Goal: Information Seeking & Learning: Learn about a topic

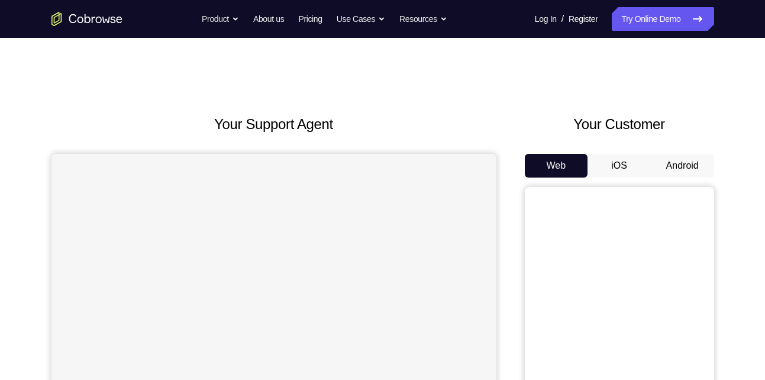
click at [684, 169] on button "Android" at bounding box center [682, 166] width 63 height 24
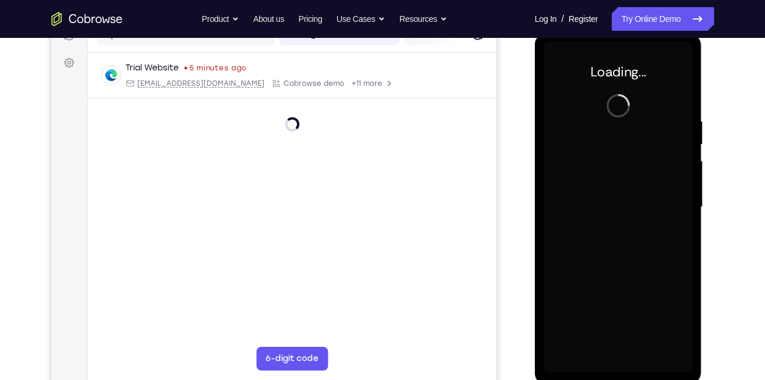
scroll to position [163, 0]
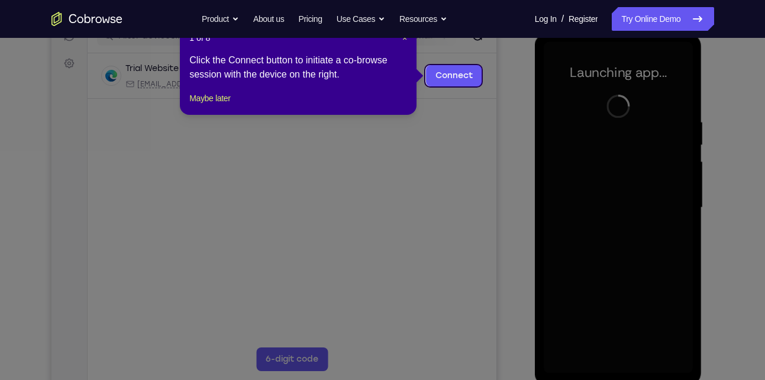
click at [408, 40] on div "1 of 8 × Click the Connect button to initiate a co-browse session with the devi…" at bounding box center [298, 68] width 237 height 92
click at [404, 40] on span "×" at bounding box center [405, 37] width 5 height 9
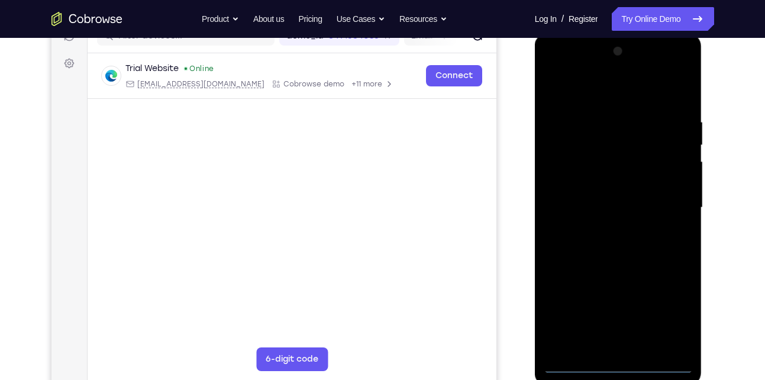
click at [620, 365] on div at bounding box center [618, 208] width 149 height 332
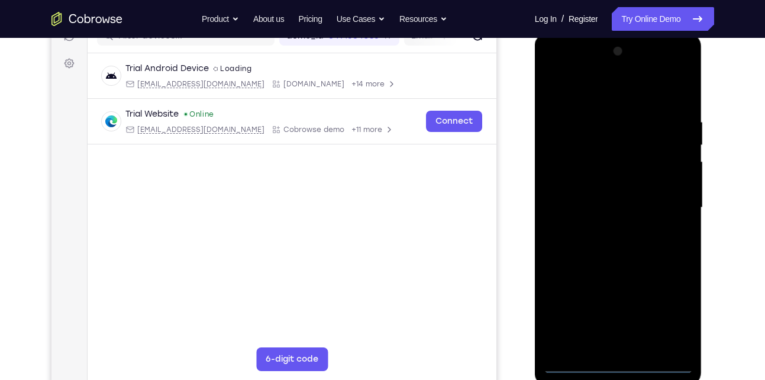
click at [674, 312] on div at bounding box center [618, 208] width 149 height 332
click at [555, 78] on div at bounding box center [618, 208] width 149 height 332
click at [669, 198] on div at bounding box center [618, 208] width 149 height 332
click at [608, 231] on div at bounding box center [618, 208] width 149 height 332
click at [620, 262] on div at bounding box center [618, 208] width 149 height 332
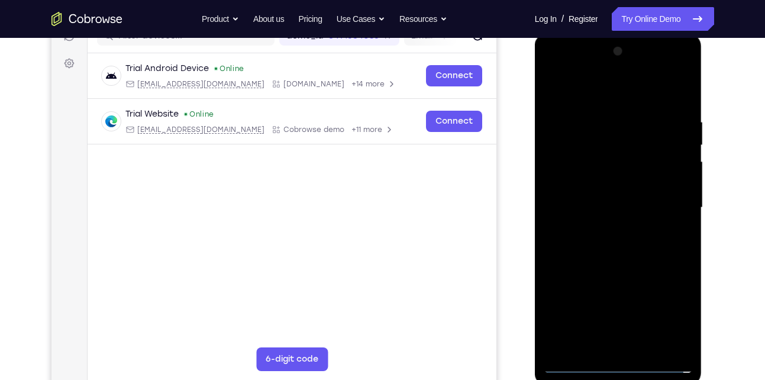
click at [591, 194] on div at bounding box center [618, 208] width 149 height 332
click at [595, 208] on div at bounding box center [618, 208] width 149 height 332
click at [606, 205] on div at bounding box center [618, 208] width 149 height 332
click at [623, 226] on div at bounding box center [618, 208] width 149 height 332
click at [651, 91] on div at bounding box center [618, 208] width 149 height 332
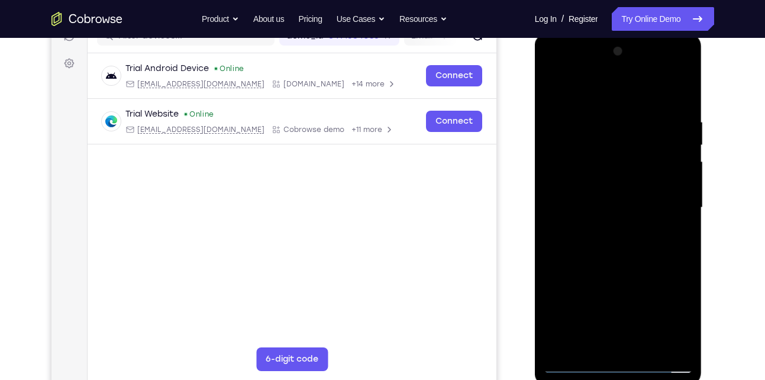
click at [620, 108] on div at bounding box center [618, 208] width 149 height 332
click at [584, 259] on div at bounding box center [618, 208] width 149 height 332
click at [656, 192] on div at bounding box center [618, 208] width 149 height 332
drag, startPoint x: 644, startPoint y: 265, endPoint x: 638, endPoint y: 133, distance: 132.7
click at [638, 133] on div at bounding box center [618, 208] width 149 height 332
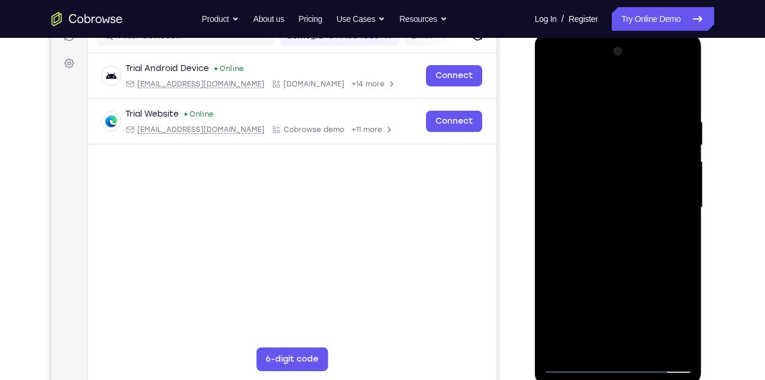
click at [603, 348] on div at bounding box center [618, 208] width 149 height 332
click at [557, 186] on div at bounding box center [618, 208] width 149 height 332
click at [620, 231] on div at bounding box center [618, 208] width 149 height 332
click at [608, 170] on div at bounding box center [618, 208] width 149 height 332
click at [600, 145] on div at bounding box center [618, 208] width 149 height 332
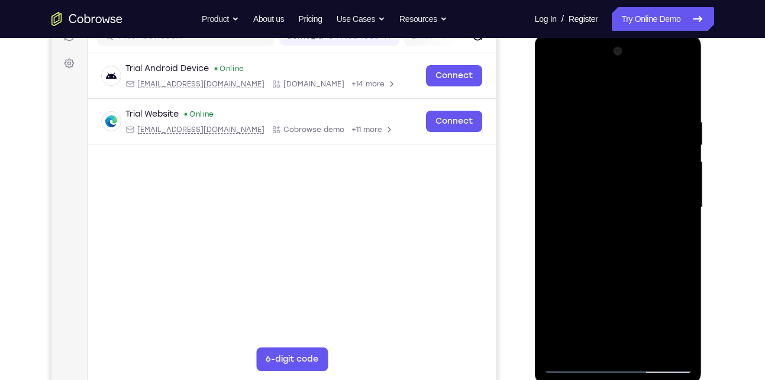
click at [600, 145] on div at bounding box center [618, 208] width 149 height 332
click at [551, 88] on div at bounding box center [618, 208] width 149 height 332
click at [599, 115] on div at bounding box center [618, 208] width 149 height 332
click at [613, 255] on div at bounding box center [618, 208] width 149 height 332
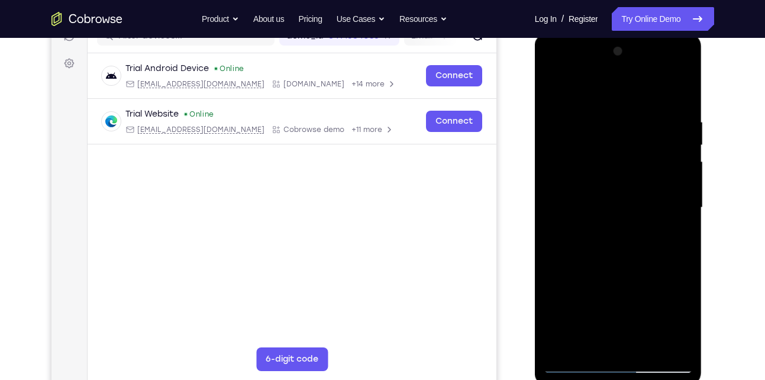
click at [686, 348] on div at bounding box center [618, 208] width 149 height 332
click at [651, 345] on div at bounding box center [618, 208] width 149 height 332
click at [620, 270] on div at bounding box center [618, 208] width 149 height 332
click at [632, 197] on div at bounding box center [618, 208] width 149 height 332
click at [568, 345] on div at bounding box center [618, 208] width 149 height 332
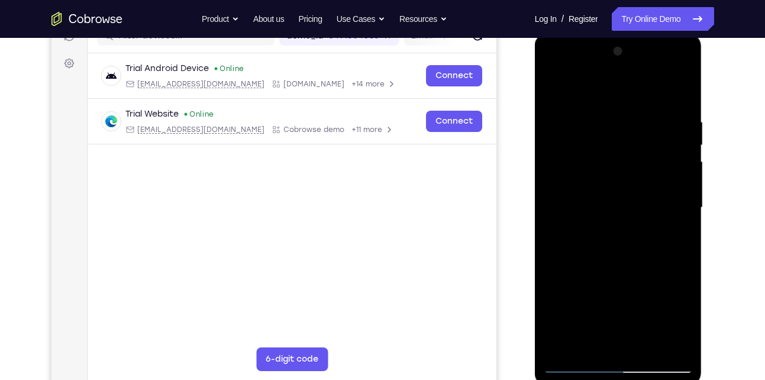
click at [673, 236] on div at bounding box center [618, 208] width 149 height 332
click at [674, 237] on div at bounding box center [618, 208] width 149 height 332
click at [667, 237] on div at bounding box center [618, 208] width 149 height 332
click at [677, 237] on div at bounding box center [618, 208] width 149 height 332
click at [593, 347] on div at bounding box center [618, 208] width 149 height 332
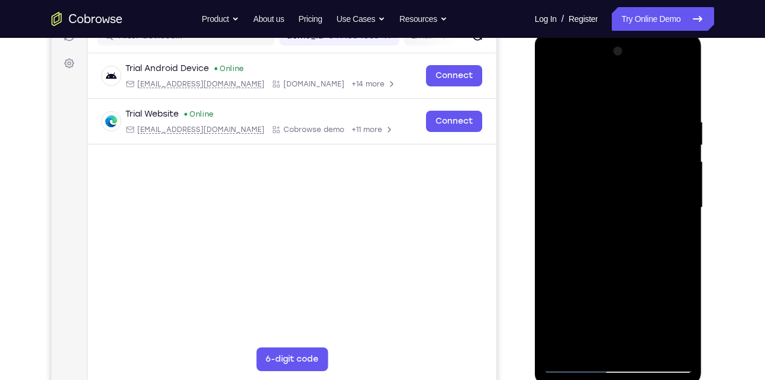
click at [651, 275] on div at bounding box center [618, 208] width 149 height 332
click at [674, 230] on div at bounding box center [618, 208] width 149 height 332
click at [583, 236] on div at bounding box center [618, 208] width 149 height 332
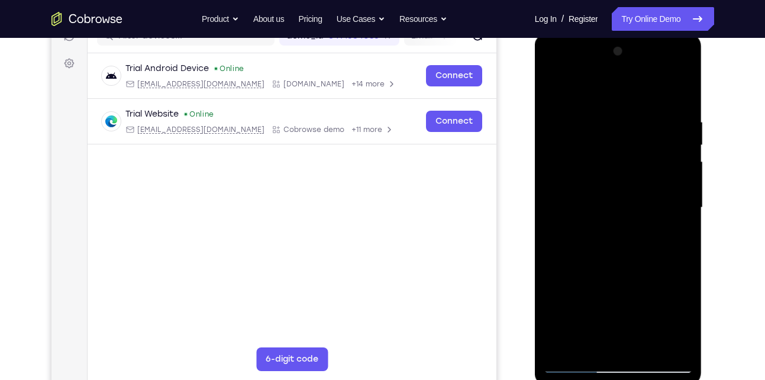
click at [675, 239] on div at bounding box center [618, 208] width 149 height 332
click at [668, 237] on div at bounding box center [618, 208] width 149 height 332
click at [678, 237] on div at bounding box center [618, 208] width 149 height 332
click at [590, 348] on div at bounding box center [618, 208] width 149 height 332
click at [636, 301] on div at bounding box center [618, 208] width 149 height 332
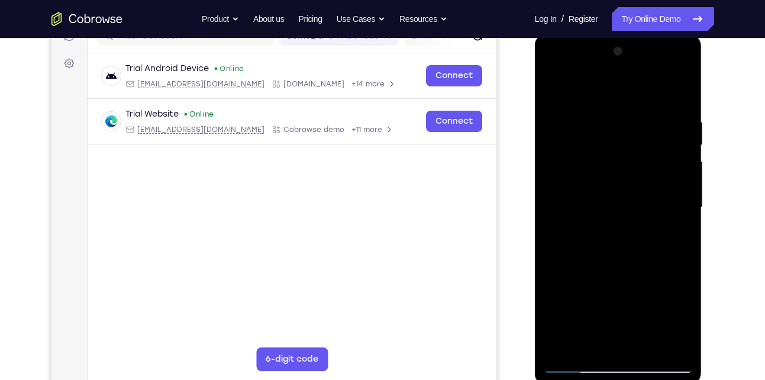
click at [678, 231] on div at bounding box center [618, 208] width 149 height 332
click at [552, 88] on div at bounding box center [618, 208] width 149 height 332
click at [555, 76] on div at bounding box center [618, 208] width 149 height 332
click at [567, 171] on div at bounding box center [618, 208] width 149 height 332
click at [657, 103] on div at bounding box center [618, 208] width 149 height 332
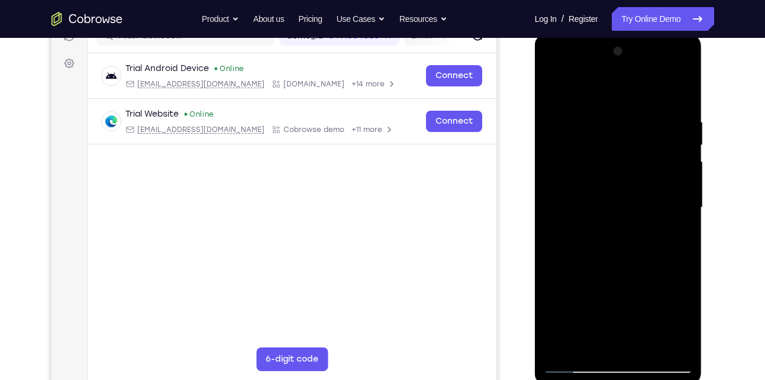
click at [562, 88] on div at bounding box center [618, 208] width 149 height 332
click at [661, 101] on div at bounding box center [618, 208] width 149 height 332
click at [609, 160] on div at bounding box center [618, 208] width 149 height 332
click at [552, 74] on div at bounding box center [618, 208] width 149 height 332
click at [572, 169] on div at bounding box center [618, 208] width 149 height 332
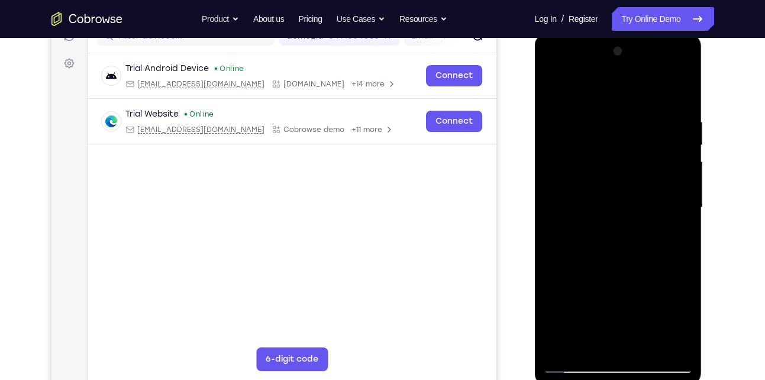
click at [684, 346] on div at bounding box center [618, 208] width 149 height 332
click at [644, 345] on div at bounding box center [618, 208] width 149 height 332
click at [620, 207] on div at bounding box center [618, 208] width 149 height 332
click at [553, 98] on div at bounding box center [618, 208] width 149 height 332
click at [611, 182] on div at bounding box center [618, 208] width 149 height 332
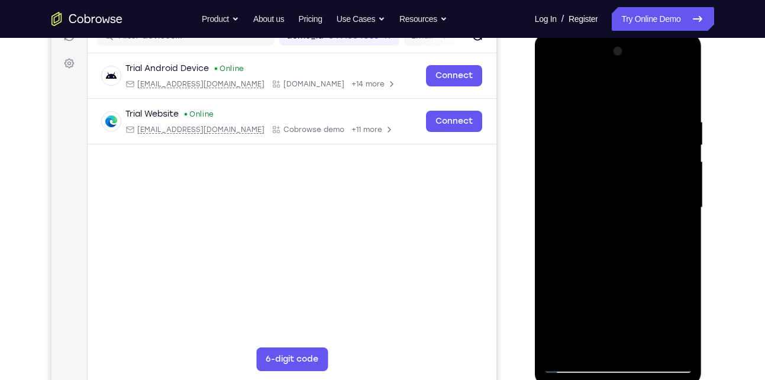
click at [578, 342] on div at bounding box center [618, 208] width 149 height 332
click at [671, 237] on div at bounding box center [618, 208] width 149 height 332
click at [674, 238] on div at bounding box center [618, 208] width 149 height 332
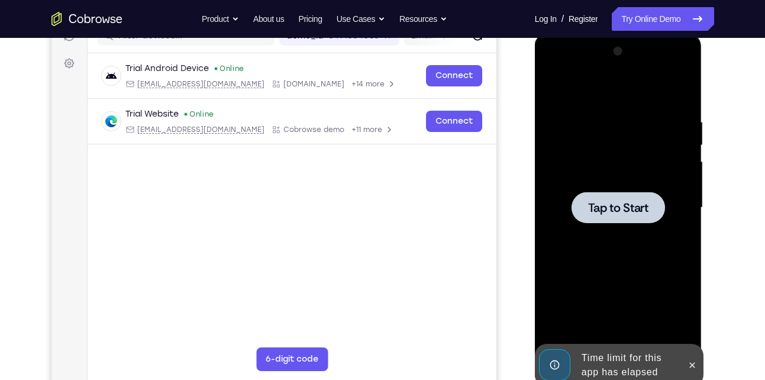
click at [640, 218] on div at bounding box center [619, 207] width 94 height 31
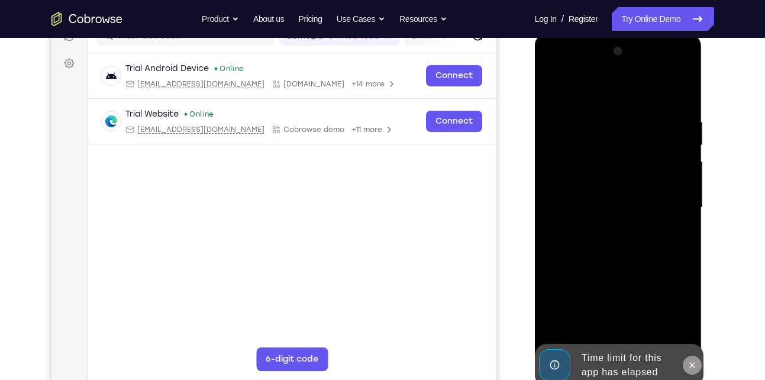
click at [695, 361] on icon at bounding box center [692, 365] width 9 height 9
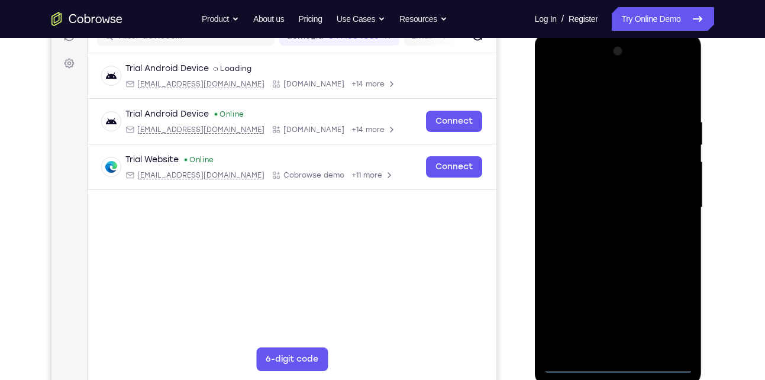
click at [627, 365] on div at bounding box center [618, 208] width 149 height 332
click at [670, 319] on div at bounding box center [618, 208] width 149 height 332
click at [554, 74] on div at bounding box center [618, 208] width 149 height 332
click at [670, 205] on div at bounding box center [618, 208] width 149 height 332
click at [607, 232] on div at bounding box center [618, 208] width 149 height 332
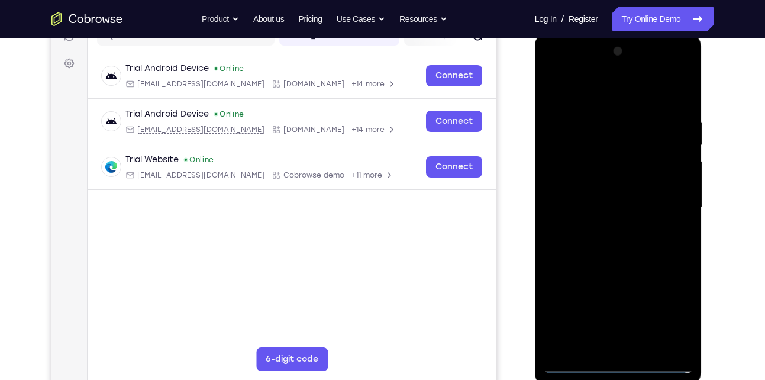
click at [613, 271] on div at bounding box center [618, 208] width 149 height 332
click at [607, 153] on div at bounding box center [618, 208] width 149 height 332
click at [617, 179] on div at bounding box center [618, 208] width 149 height 332
click at [591, 161] on div at bounding box center [618, 208] width 149 height 332
click at [607, 154] on div at bounding box center [618, 208] width 149 height 332
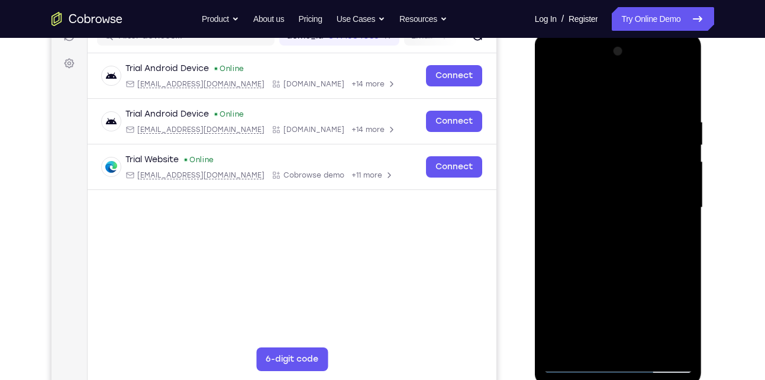
click at [578, 157] on div at bounding box center [618, 208] width 149 height 332
click at [570, 160] on div at bounding box center [618, 208] width 149 height 332
click at [630, 184] on div at bounding box center [618, 208] width 149 height 332
click at [625, 252] on div at bounding box center [618, 208] width 149 height 332
click at [686, 350] on div at bounding box center [618, 208] width 149 height 332
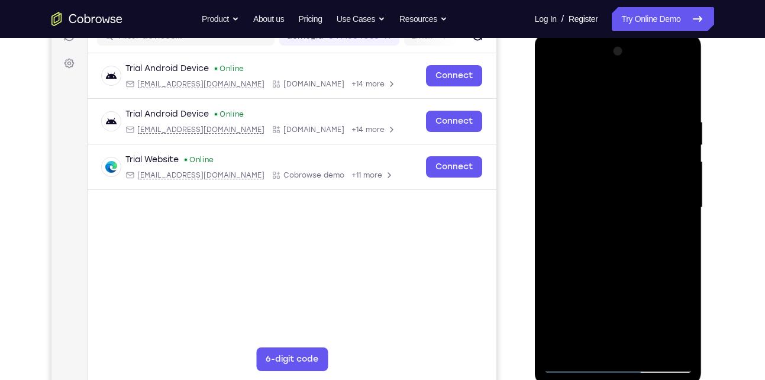
click at [651, 348] on div at bounding box center [618, 208] width 149 height 332
click at [620, 271] on div at bounding box center [618, 208] width 149 height 332
click at [645, 185] on div at bounding box center [618, 208] width 149 height 332
click at [575, 336] on div at bounding box center [618, 208] width 149 height 332
click at [674, 240] on div at bounding box center [618, 208] width 149 height 332
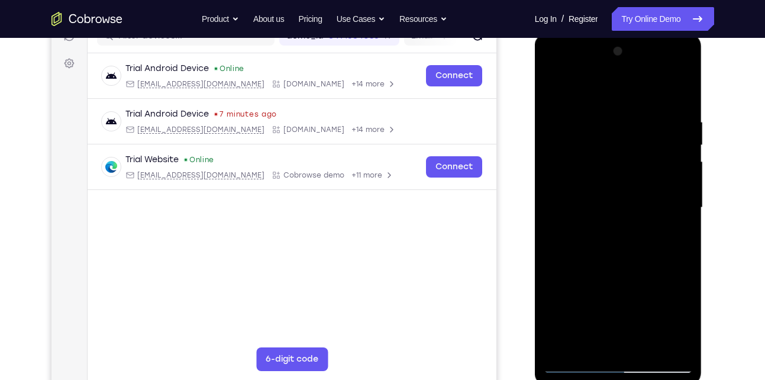
click at [678, 237] on div at bounding box center [618, 208] width 149 height 332
click at [587, 338] on div at bounding box center [618, 208] width 149 height 332
click at [651, 278] on div at bounding box center [618, 208] width 149 height 332
click at [680, 223] on div at bounding box center [618, 208] width 149 height 332
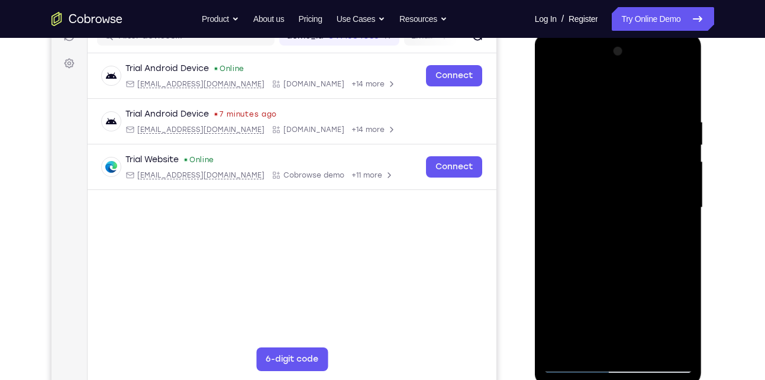
click at [553, 91] on div at bounding box center [618, 208] width 149 height 332
click at [562, 91] on div at bounding box center [618, 208] width 149 height 332
click at [605, 121] on div at bounding box center [618, 208] width 149 height 332
click at [667, 342] on div at bounding box center [618, 208] width 149 height 332
click at [676, 195] on div at bounding box center [618, 208] width 149 height 332
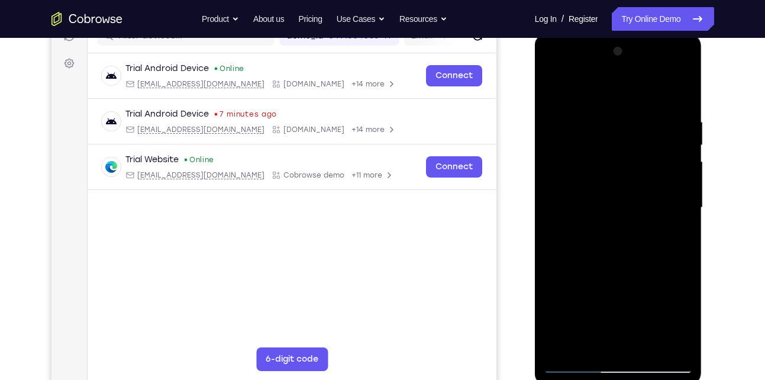
click at [676, 195] on div at bounding box center [618, 208] width 149 height 332
click at [665, 339] on div at bounding box center [618, 208] width 149 height 332
drag, startPoint x: 562, startPoint y: 224, endPoint x: 694, endPoint y: 198, distance: 134.6
click at [694, 198] on div at bounding box center [619, 209] width 168 height 353
click at [664, 339] on div at bounding box center [618, 208] width 149 height 332
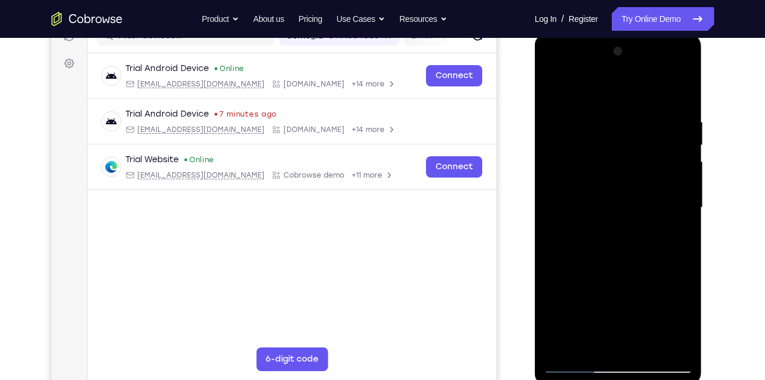
drag, startPoint x: 573, startPoint y: 149, endPoint x: 700, endPoint y: 140, distance: 127.6
click at [700, 140] on div at bounding box center [619, 209] width 168 height 353
drag, startPoint x: 564, startPoint y: 141, endPoint x: 699, endPoint y: 137, distance: 135.0
click at [699, 137] on div at bounding box center [619, 209] width 168 height 353
click at [660, 342] on div at bounding box center [618, 208] width 149 height 332
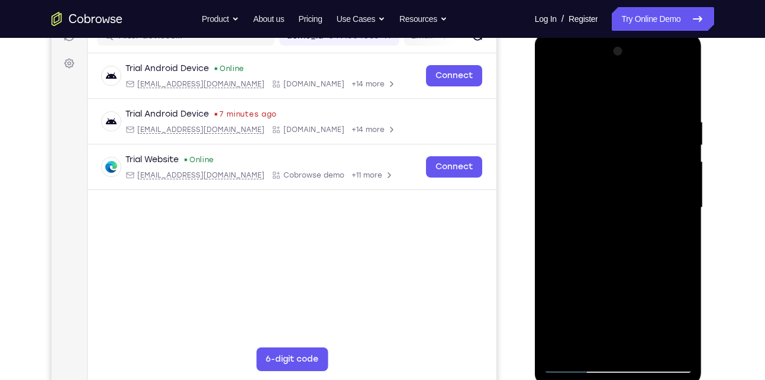
drag, startPoint x: 562, startPoint y: 200, endPoint x: 691, endPoint y: 218, distance: 130.9
click at [691, 218] on div at bounding box center [618, 208] width 149 height 332
drag, startPoint x: 565, startPoint y: 154, endPoint x: 673, endPoint y: 138, distance: 109.5
click at [673, 138] on div at bounding box center [618, 208] width 149 height 332
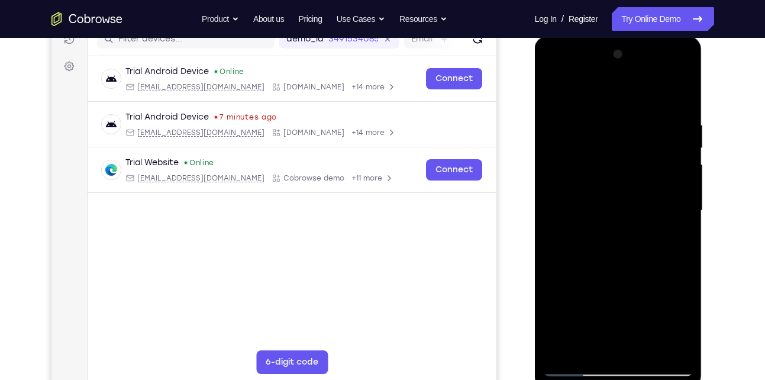
scroll to position [159, 0]
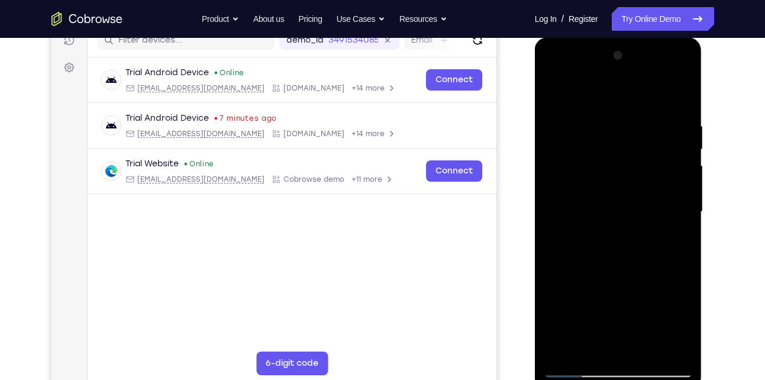
drag, startPoint x: 684, startPoint y: 158, endPoint x: 519, endPoint y: 175, distance: 166.1
click at [535, 175] on html "Online web based iOS Simulators and Android Emulators. Run iPhone, iPad, Mobile…" at bounding box center [619, 214] width 169 height 355
click at [665, 348] on div at bounding box center [618, 212] width 149 height 332
click at [680, 93] on div at bounding box center [618, 212] width 149 height 332
click at [652, 353] on div at bounding box center [618, 212] width 149 height 332
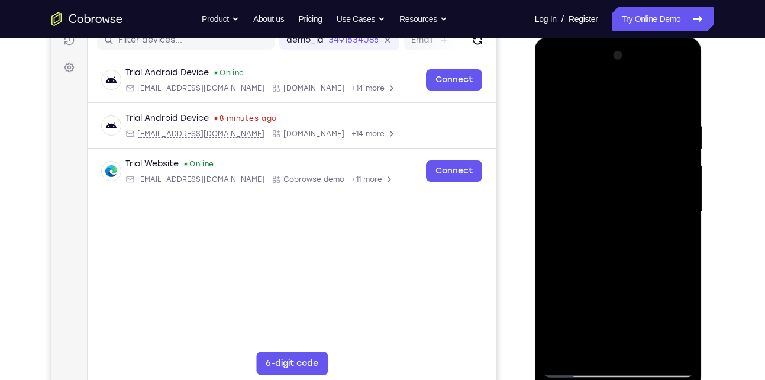
click at [653, 195] on div at bounding box center [618, 212] width 149 height 332
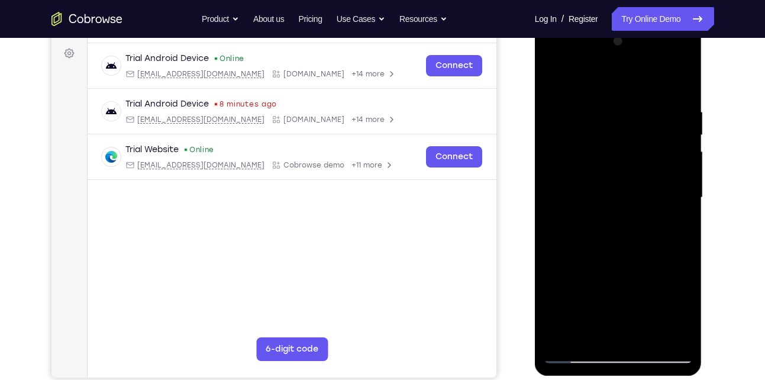
scroll to position [173, 0]
click at [599, 294] on div at bounding box center [618, 197] width 149 height 332
click at [606, 294] on div at bounding box center [618, 197] width 149 height 332
click at [593, 279] on div at bounding box center [618, 197] width 149 height 332
click at [556, 81] on div at bounding box center [618, 197] width 149 height 332
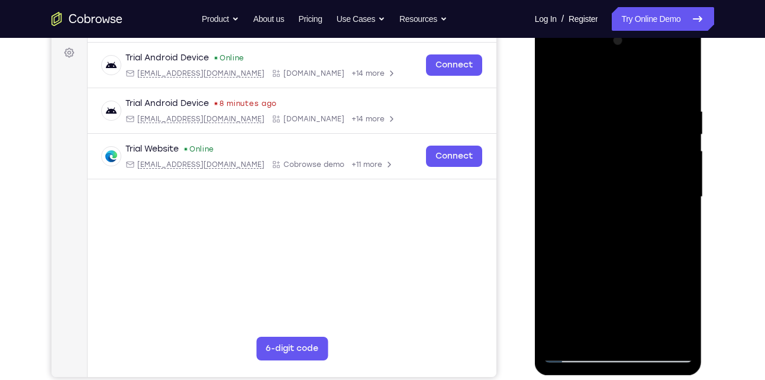
click at [617, 175] on div at bounding box center [618, 197] width 149 height 332
click at [570, 329] on div at bounding box center [618, 197] width 149 height 332
click at [592, 332] on div at bounding box center [618, 197] width 149 height 332
click at [650, 290] on div at bounding box center [618, 197] width 149 height 332
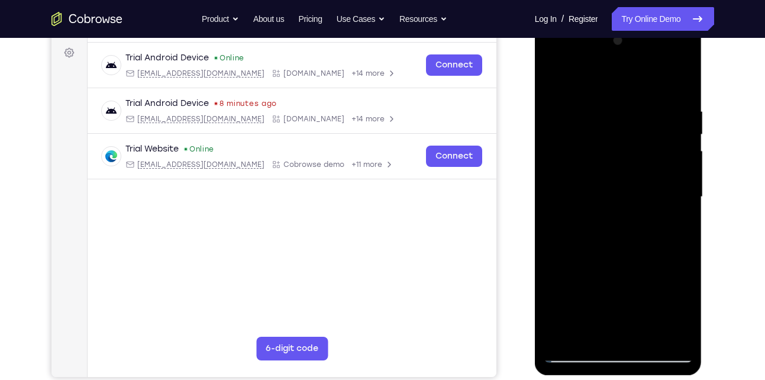
click at [650, 290] on div at bounding box center [618, 197] width 149 height 332
click at [675, 218] on div at bounding box center [618, 197] width 149 height 332
click at [675, 225] on div at bounding box center [618, 197] width 149 height 332
click at [586, 336] on div at bounding box center [618, 197] width 149 height 332
click at [649, 284] on div at bounding box center [618, 197] width 149 height 332
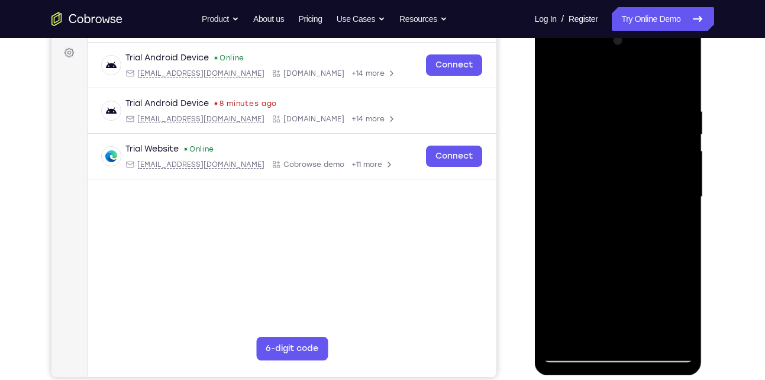
click at [675, 217] on div at bounding box center [618, 197] width 149 height 332
